Goal: Complete application form

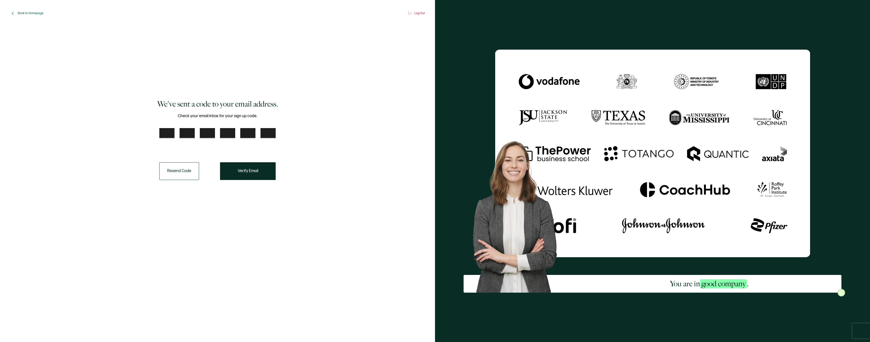
drag, startPoint x: 284, startPoint y: 128, endPoint x: 243, endPoint y: 116, distance: 43.3
click at [167, 133] on input "number" at bounding box center [166, 133] width 15 height 10
paste input "2"
type input "2"
type input "6"
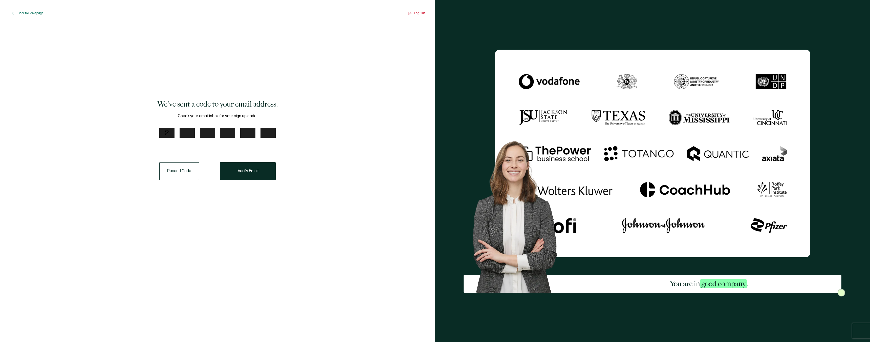
type input "2"
type input "1"
type input "0"
type input "1"
click at [256, 176] on button "Verify Email" at bounding box center [248, 171] width 56 height 18
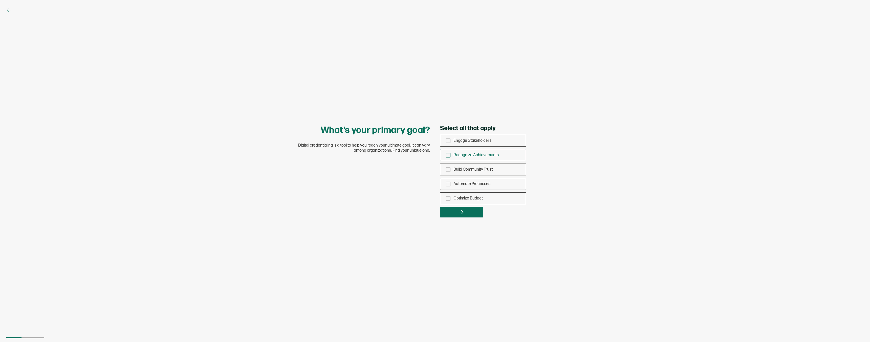
click at [445, 155] on div "Recognize Achievements" at bounding box center [483, 155] width 86 height 12
click at [0, 0] on input "Recognize Achievements" at bounding box center [0, 0] width 0 height 0
click at [464, 215] on button "button" at bounding box center [461, 212] width 43 height 11
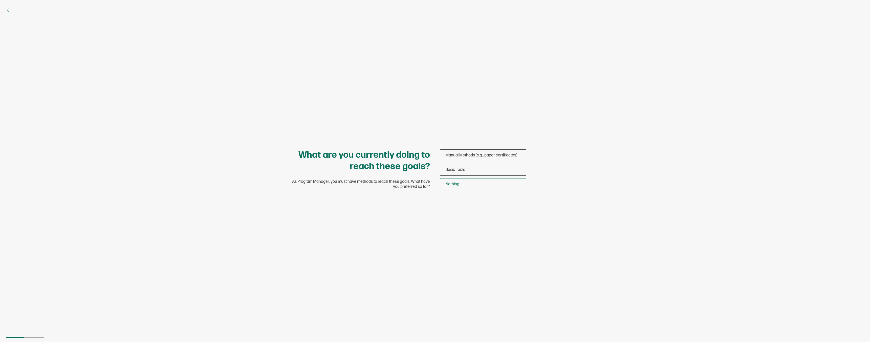
click at [466, 187] on div "Nothing" at bounding box center [483, 184] width 86 height 12
click at [0, 0] on input "Nothing" at bounding box center [0, 0] width 0 height 0
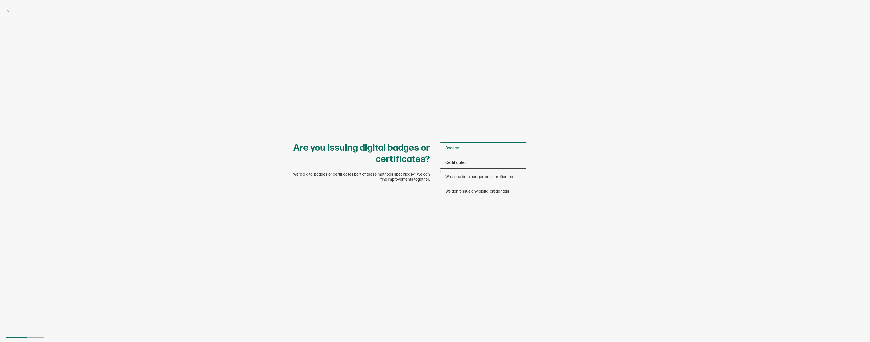
click at [467, 146] on div "Badges" at bounding box center [483, 148] width 86 height 12
click at [0, 0] on input "Badges" at bounding box center [0, 0] width 0 height 0
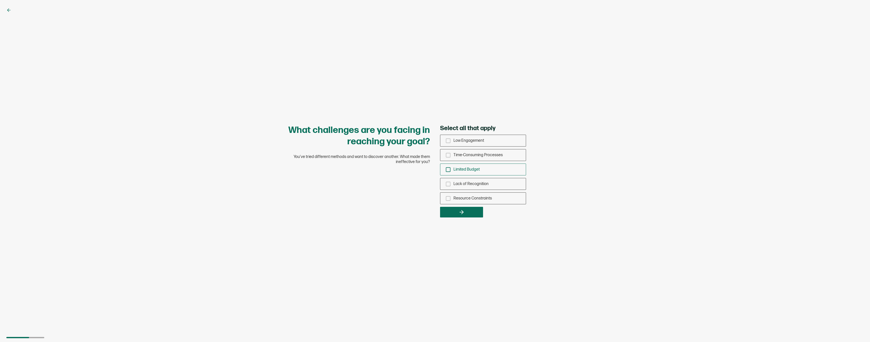
click at [470, 170] on span "Limited Budget" at bounding box center [467, 169] width 26 height 5
click at [0, 0] on input "Limited Budget" at bounding box center [0, 0] width 0 height 0
click at [472, 211] on button "button" at bounding box center [461, 212] width 43 height 11
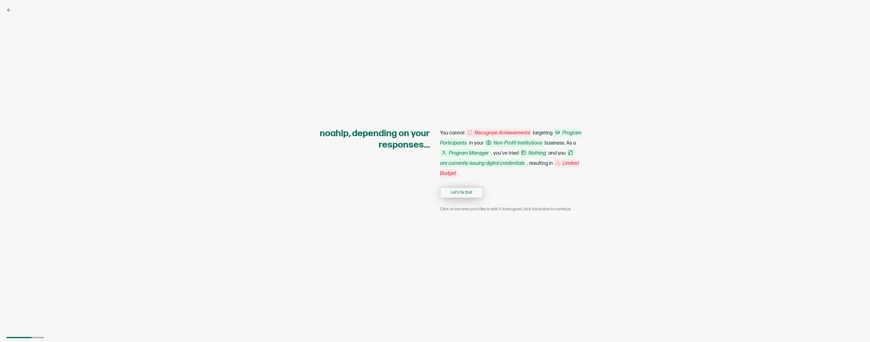
click at [472, 187] on button "Let's fix that" at bounding box center [461, 192] width 43 height 11
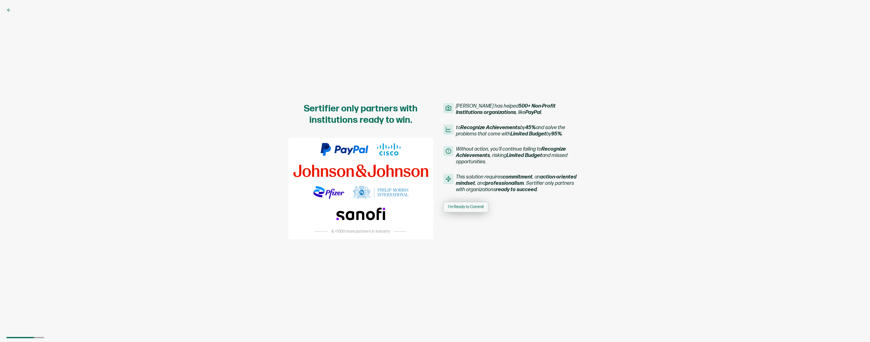
click at [472, 206] on span "I'm Ready to Commit" at bounding box center [466, 207] width 36 height 4
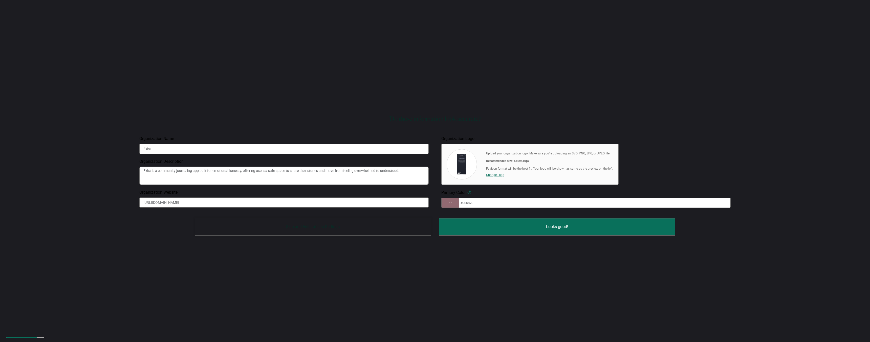
click at [363, 233] on button "Skip and Edit Later in Settings" at bounding box center [313, 227] width 237 height 18
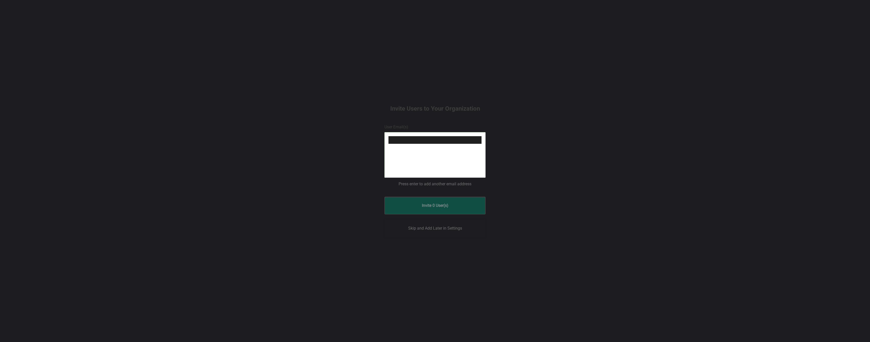
click at [438, 230] on button "Skip and Add Later in Settings" at bounding box center [435, 228] width 101 height 18
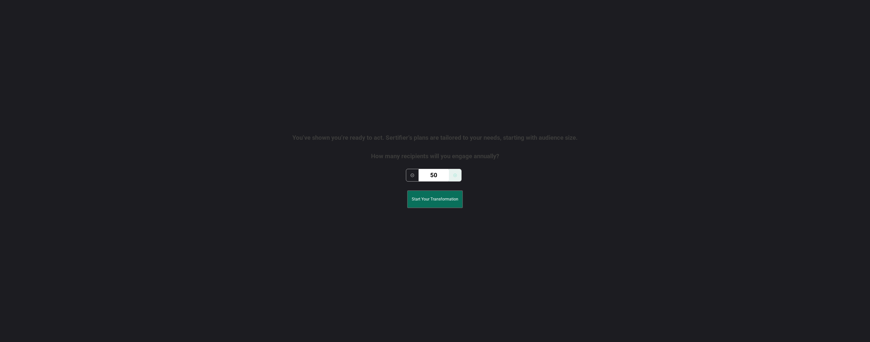
click at [442, 184] on div "You’ve shown you’re ready to act. Sertifier’s plans are tailored to your needs,…" at bounding box center [435, 171] width 522 height 342
click at [439, 202] on button "Start Your Transformation" at bounding box center [435, 199] width 56 height 18
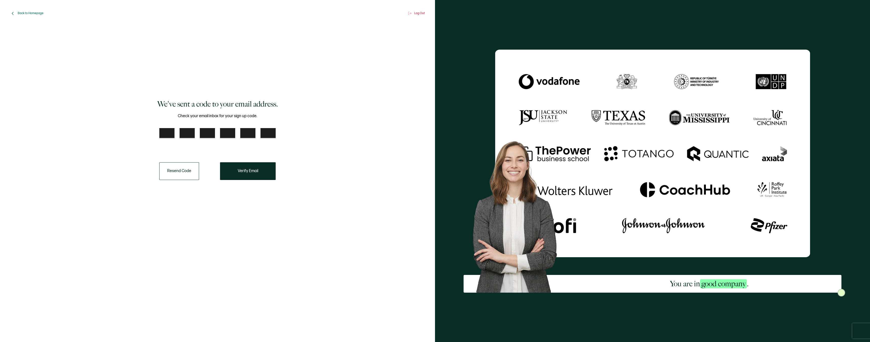
click at [13, 13] on icon at bounding box center [12, 13] width 5 height 5
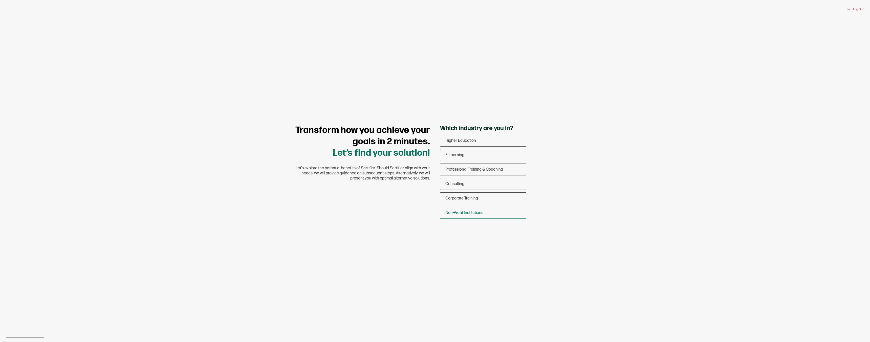
click at [481, 216] on div "Non-Profit Institutions" at bounding box center [483, 213] width 86 height 12
click at [0, 0] on input "Non-Profit Institutions" at bounding box center [0, 0] width 0 height 0
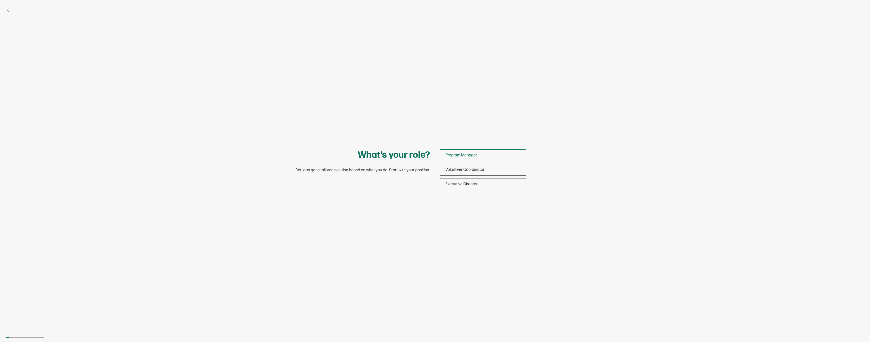
click at [480, 156] on div "Program Manager" at bounding box center [483, 155] width 86 height 12
click at [0, 0] on input "Program Manager" at bounding box center [0, 0] width 0 height 0
click at [483, 180] on div "Program Participants" at bounding box center [483, 177] width 86 height 12
click at [0, 0] on input "Program Participants" at bounding box center [0, 0] width 0 height 0
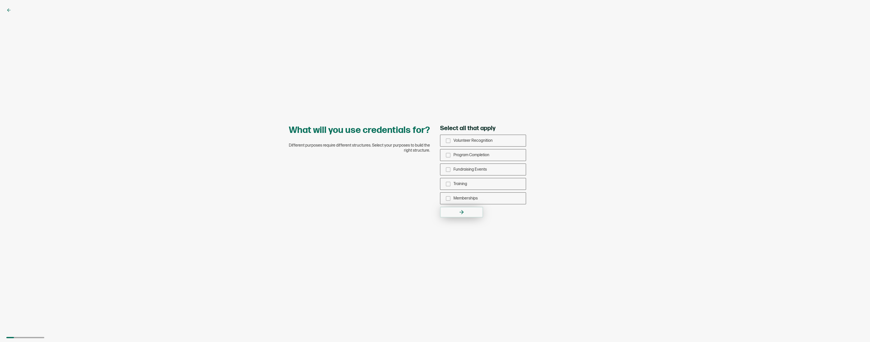
click at [457, 215] on button "button" at bounding box center [461, 212] width 43 height 11
click at [443, 139] on div "Volunteer Recognition" at bounding box center [483, 141] width 86 height 12
click at [0, 0] on input "Volunteer Recognition" at bounding box center [0, 0] width 0 height 0
click at [467, 209] on button "button" at bounding box center [461, 212] width 43 height 11
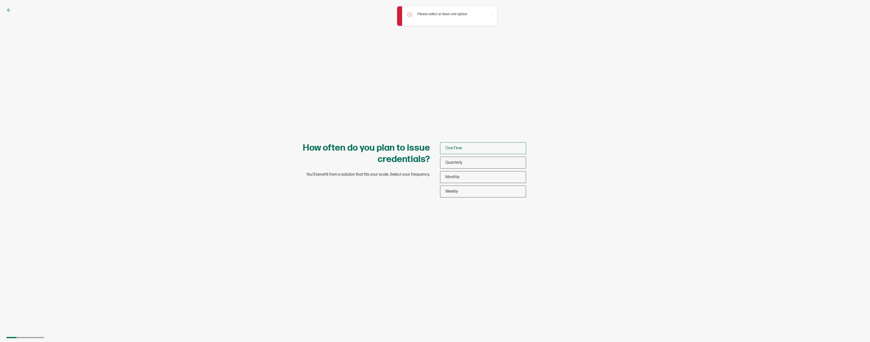
click at [458, 146] on span "One-Time" at bounding box center [453, 148] width 17 height 5
click at [0, 0] on input "One-Time" at bounding box center [0, 0] width 0 height 0
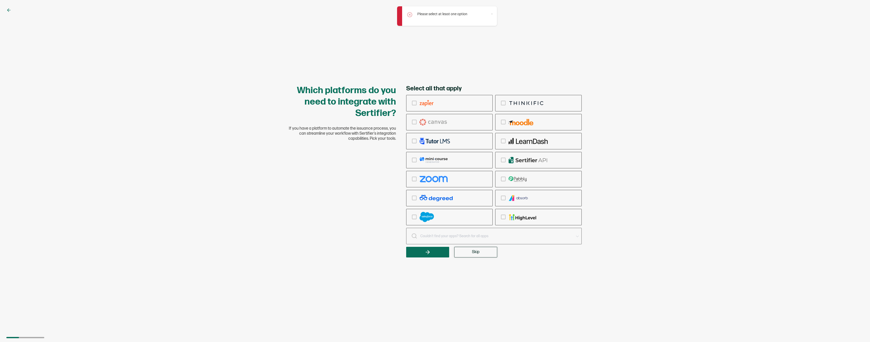
click at [468, 250] on button "Skip" at bounding box center [475, 252] width 43 height 11
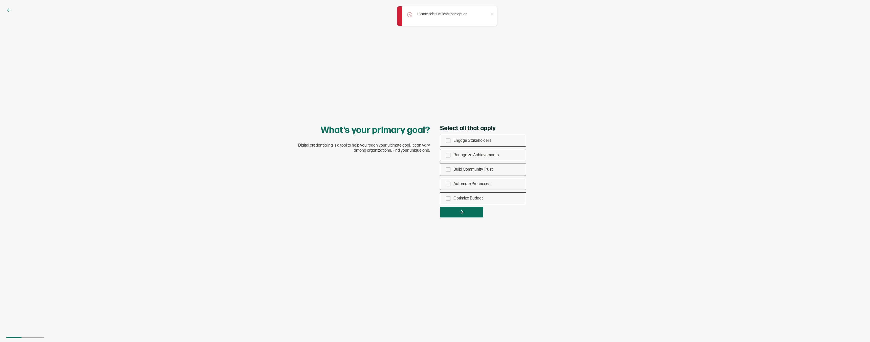
click at [467, 205] on div "Select all that apply Engage Stakeholders Recognize Achievements Build Communit…" at bounding box center [511, 170] width 142 height 93
click at [464, 214] on icon "button" at bounding box center [462, 212] width 6 height 6
drag, startPoint x: 418, startPoint y: 187, endPoint x: 410, endPoint y: 187, distance: 8.1
